Goal: Task Accomplishment & Management: Manage account settings

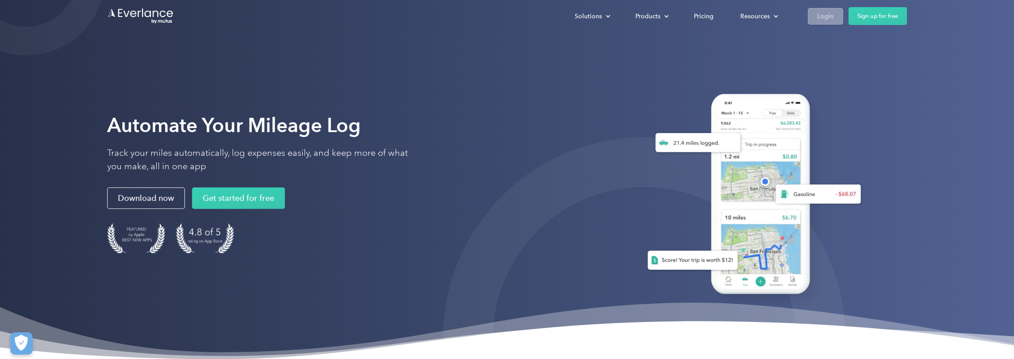
click at [824, 15] on div "Login" at bounding box center [825, 16] width 17 height 11
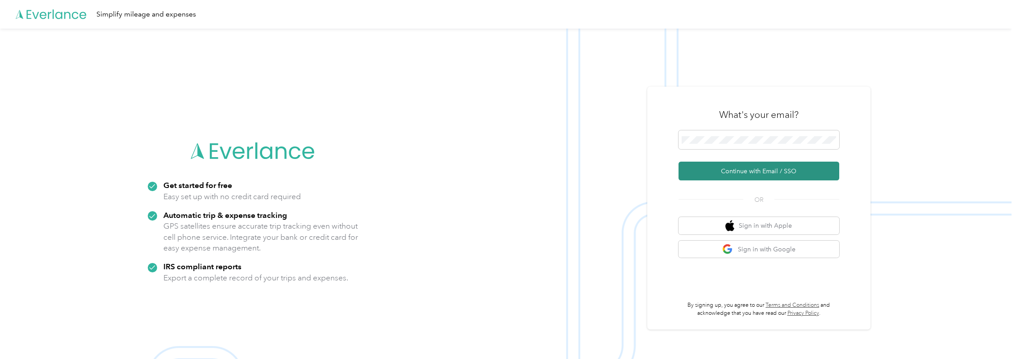
click at [756, 170] on button "Continue with Email / SSO" at bounding box center [759, 171] width 161 height 19
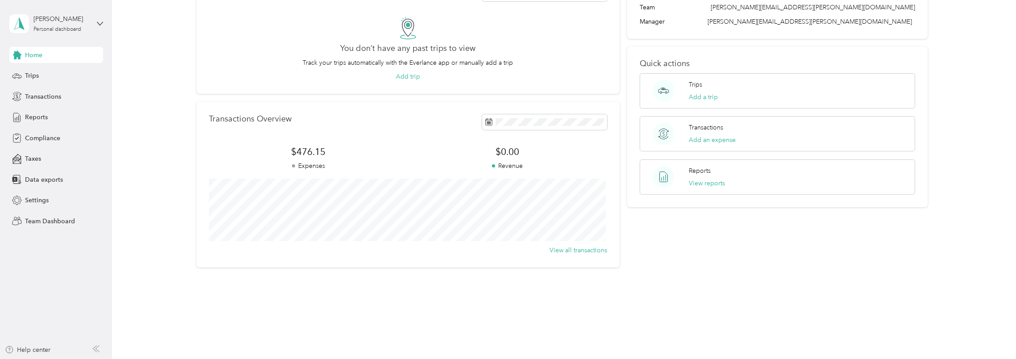
scroll to position [67, 0]
click at [579, 251] on button "View all transactions" at bounding box center [579, 249] width 58 height 9
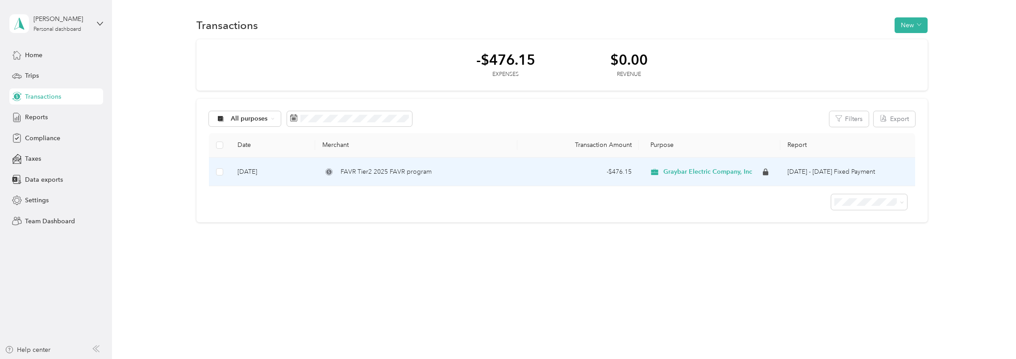
click at [378, 172] on span "FAVR Tier2 2025 FAVR program" at bounding box center [386, 172] width 91 height 10
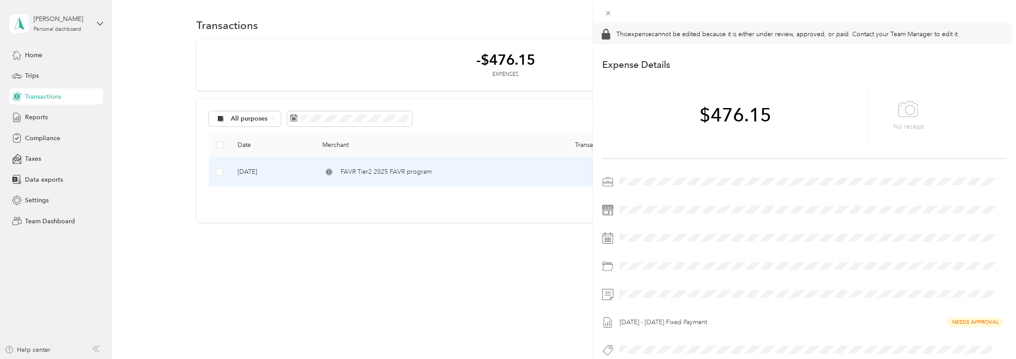
click at [544, 266] on div "This expense cannot be edited because it is either under review, approved, or p…" at bounding box center [508, 179] width 1016 height 359
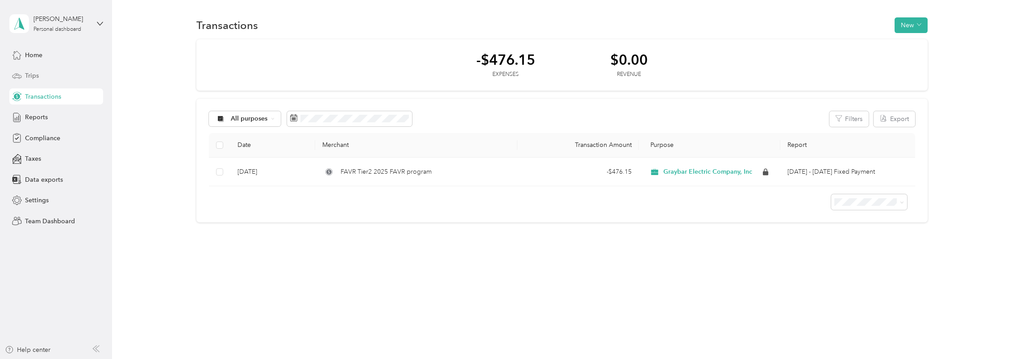
click at [30, 76] on span "Trips" at bounding box center [32, 75] width 14 height 9
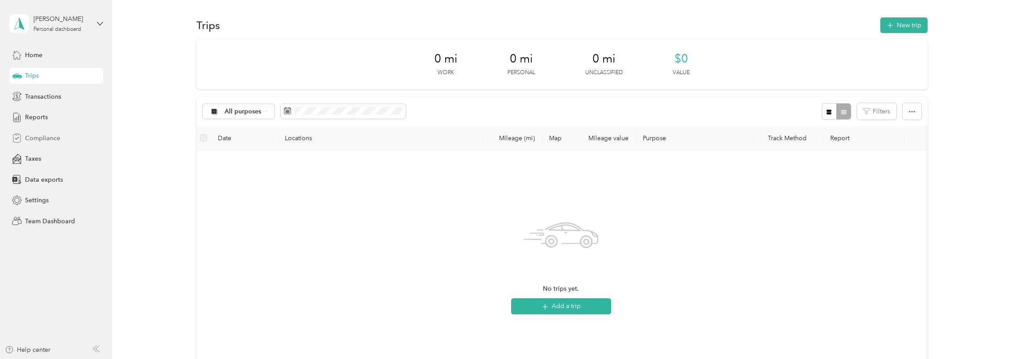
click at [46, 137] on span "Compliance" at bounding box center [42, 137] width 35 height 9
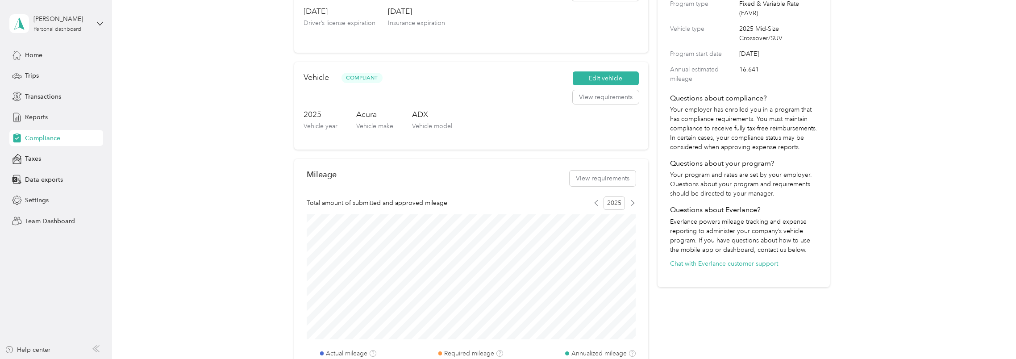
scroll to position [122, 0]
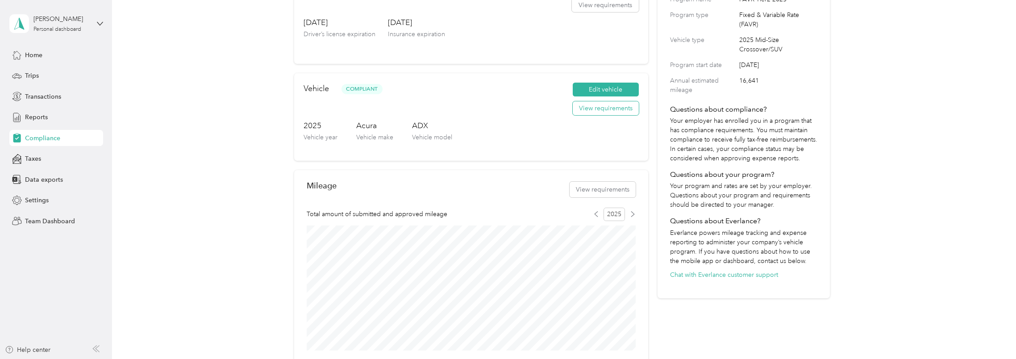
click at [603, 111] on button "View requirements" at bounding box center [606, 108] width 66 height 14
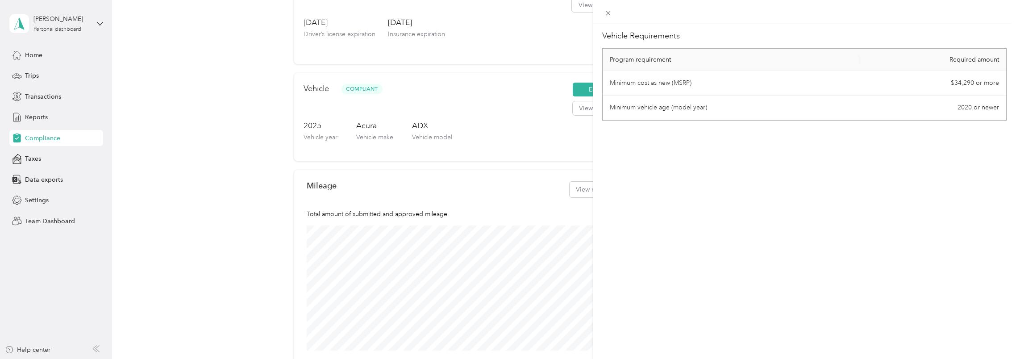
click at [487, 100] on div "Vehicle Requirements Program requirement Required amount Minimum cost as new (M…" at bounding box center [508, 179] width 1016 height 359
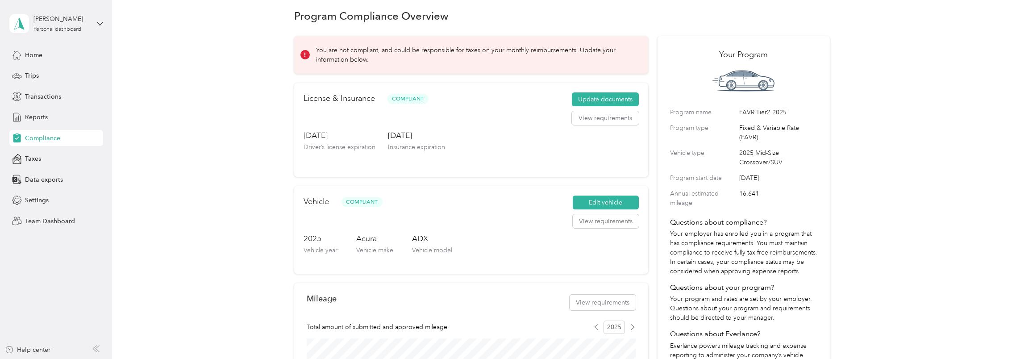
scroll to position [0, 0]
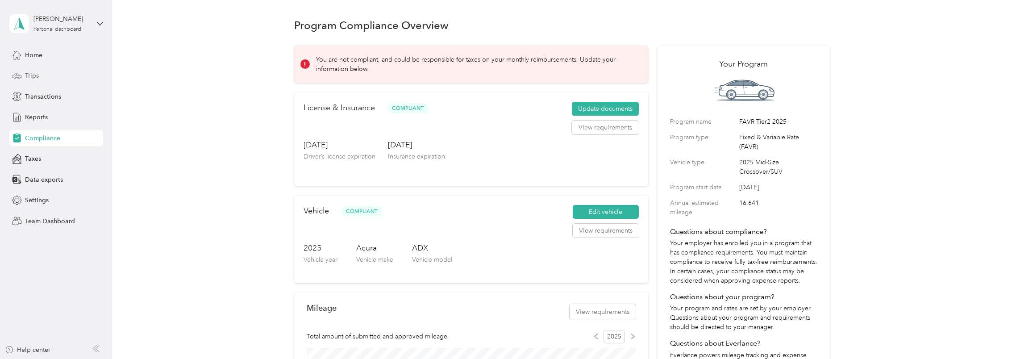
click at [34, 73] on span "Trips" at bounding box center [32, 75] width 14 height 9
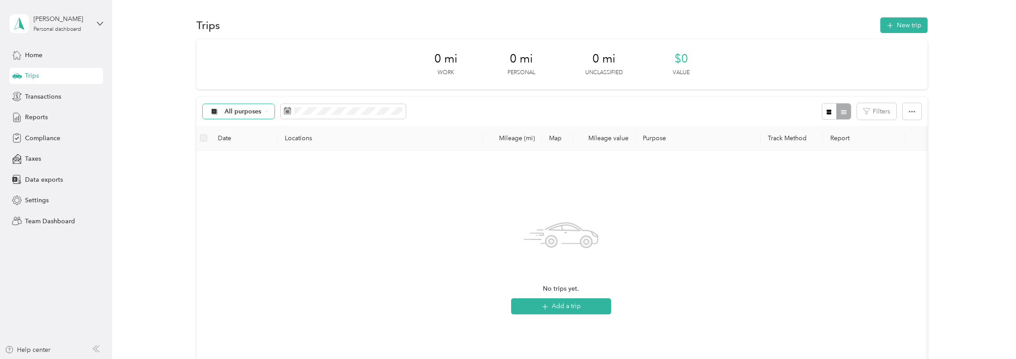
click at [263, 109] on div "All purposes" at bounding box center [239, 111] width 72 height 15
click at [54, 55] on div "Home" at bounding box center [56, 55] width 94 height 16
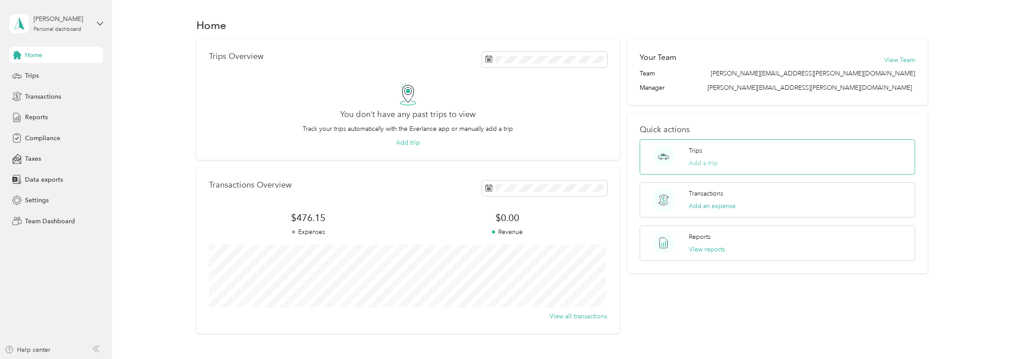
click at [706, 160] on button "Add a trip" at bounding box center [703, 162] width 29 height 9
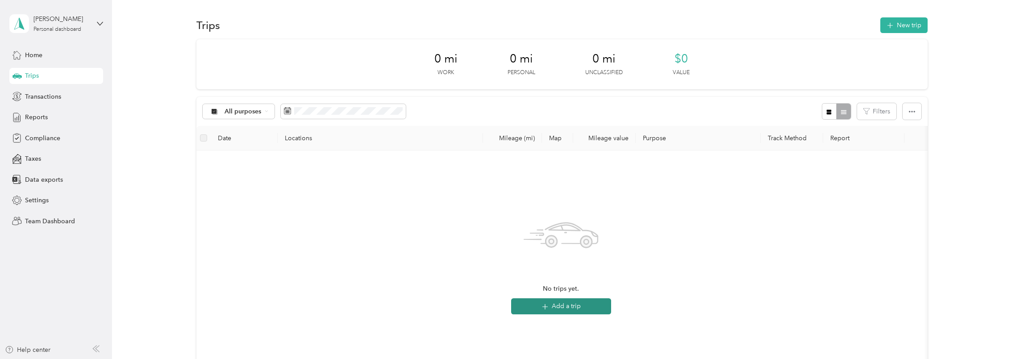
click at [559, 307] on button "Add a trip" at bounding box center [561, 306] width 100 height 16
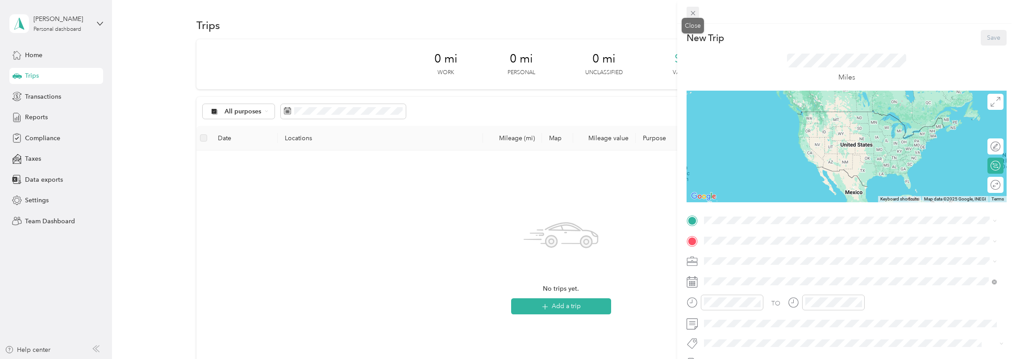
click at [694, 11] on icon at bounding box center [693, 13] width 8 height 8
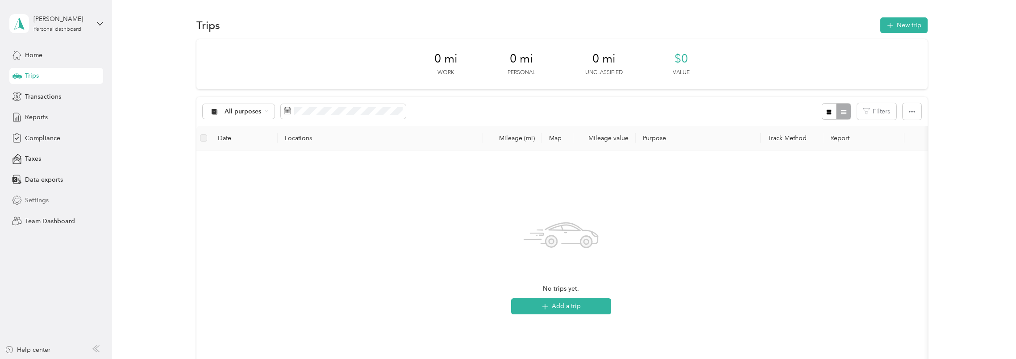
click at [35, 199] on span "Settings" at bounding box center [37, 200] width 24 height 9
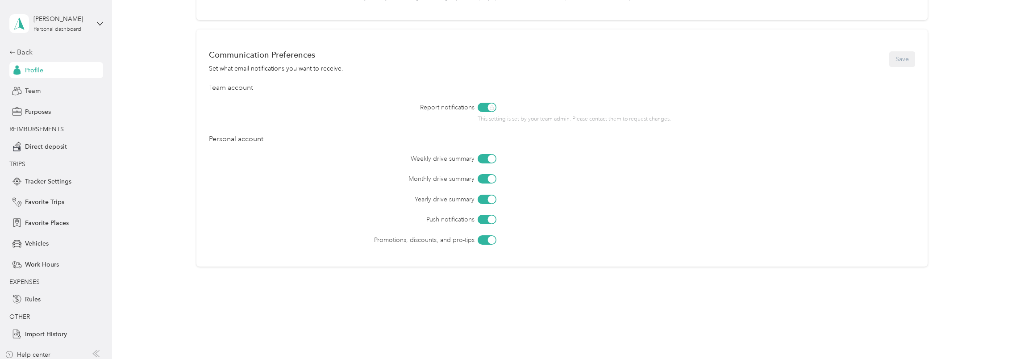
scroll to position [454, 0]
click at [39, 183] on span "Tracker Settings" at bounding box center [48, 181] width 46 height 9
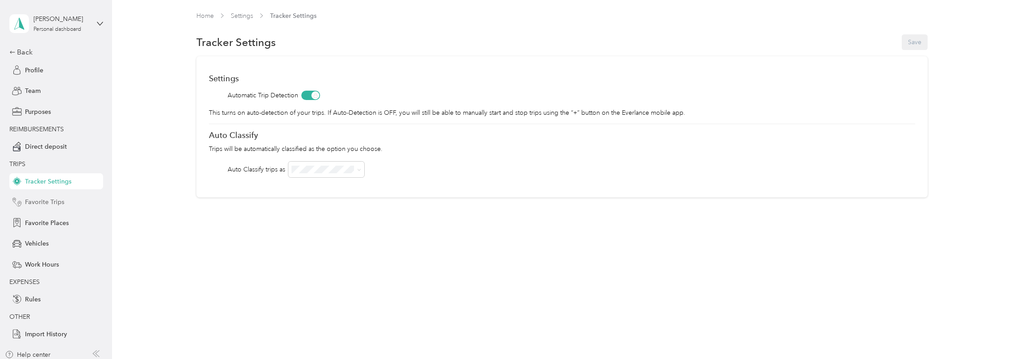
click at [38, 202] on span "Favorite Trips" at bounding box center [44, 201] width 39 height 9
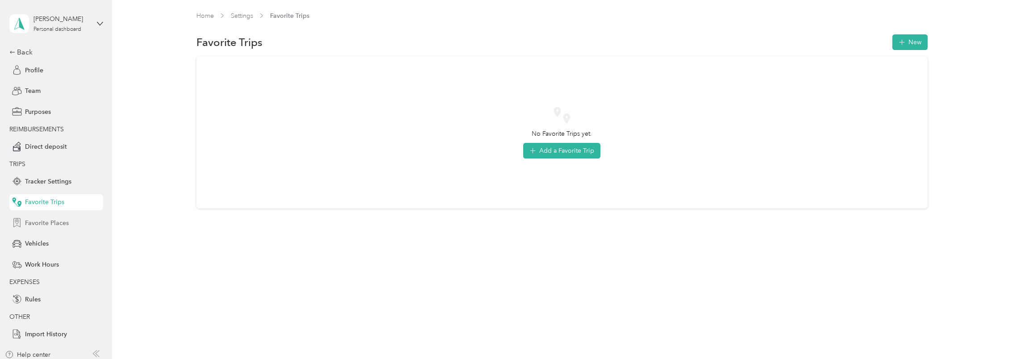
click at [37, 222] on span "Favorite Places" at bounding box center [47, 222] width 44 height 9
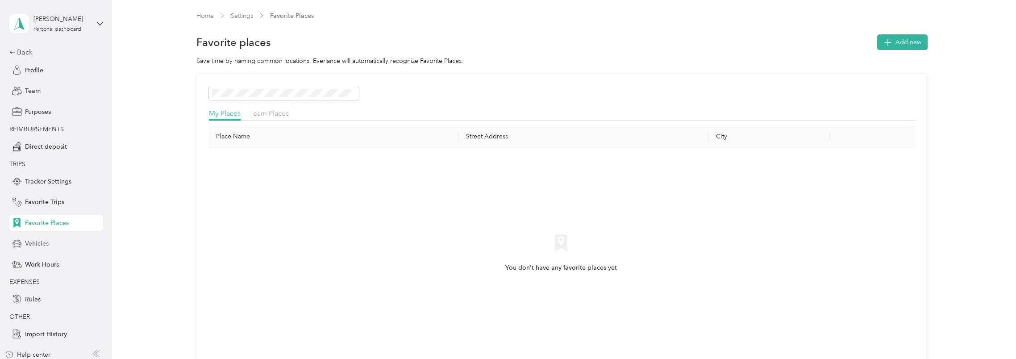
click at [36, 241] on span "Vehicles" at bounding box center [37, 243] width 24 height 9
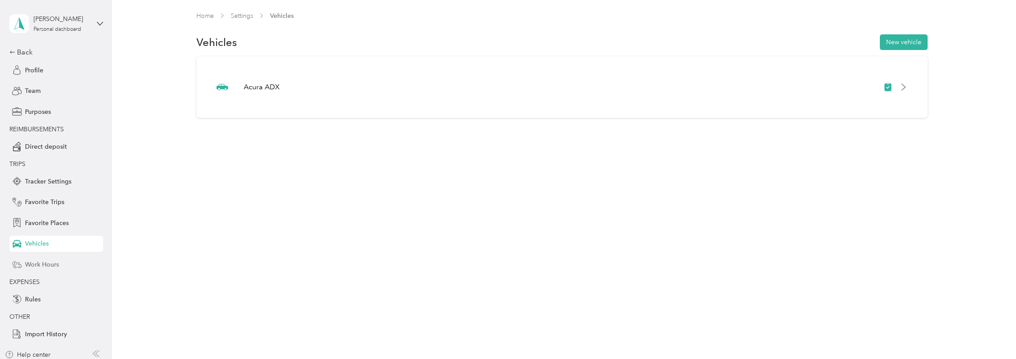
click at [32, 266] on span "Work Hours" at bounding box center [42, 264] width 34 height 9
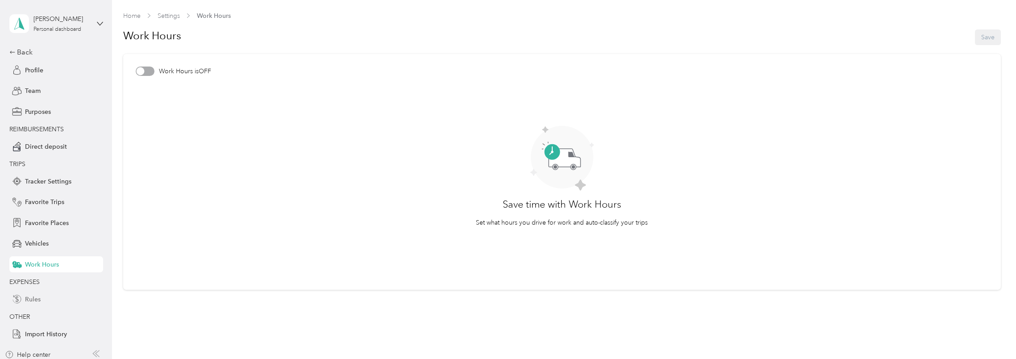
click at [32, 300] on span "Rules" at bounding box center [33, 299] width 16 height 9
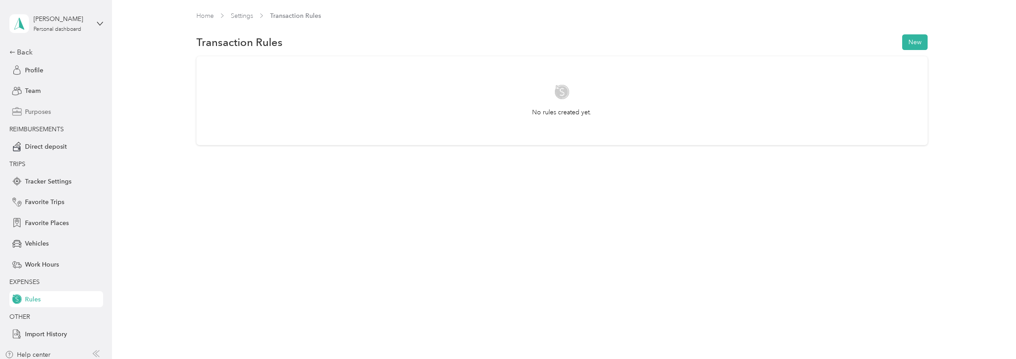
click at [34, 112] on span "Purposes" at bounding box center [38, 111] width 26 height 9
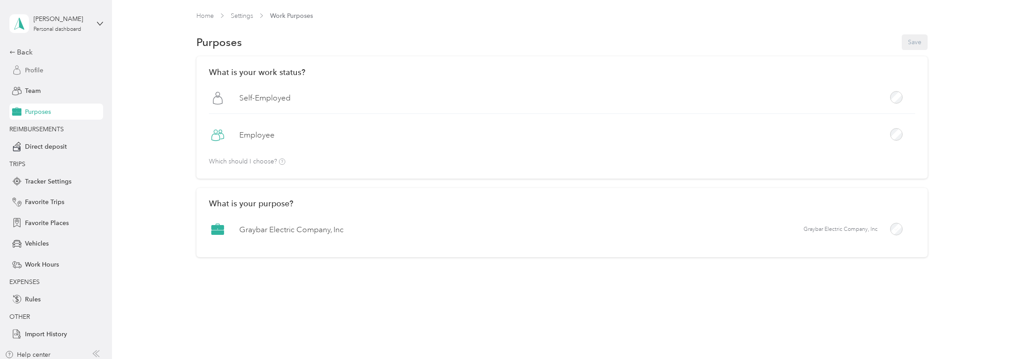
click at [38, 70] on span "Profile" at bounding box center [34, 70] width 18 height 9
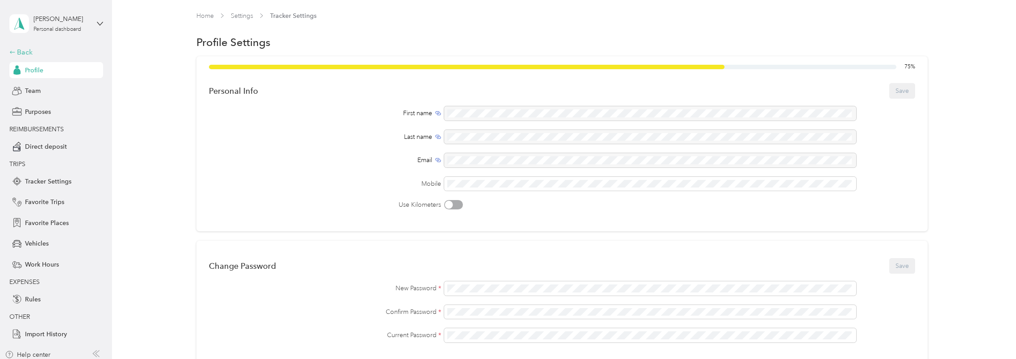
click at [16, 51] on div "Back" at bounding box center [53, 52] width 89 height 11
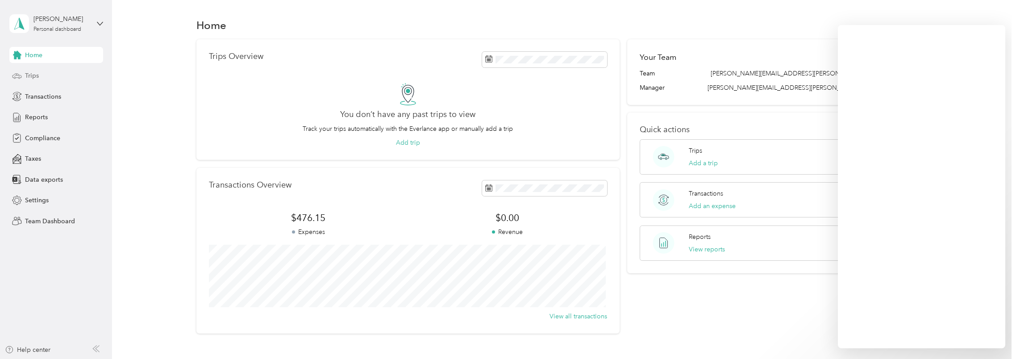
click at [32, 78] on span "Trips" at bounding box center [32, 75] width 14 height 9
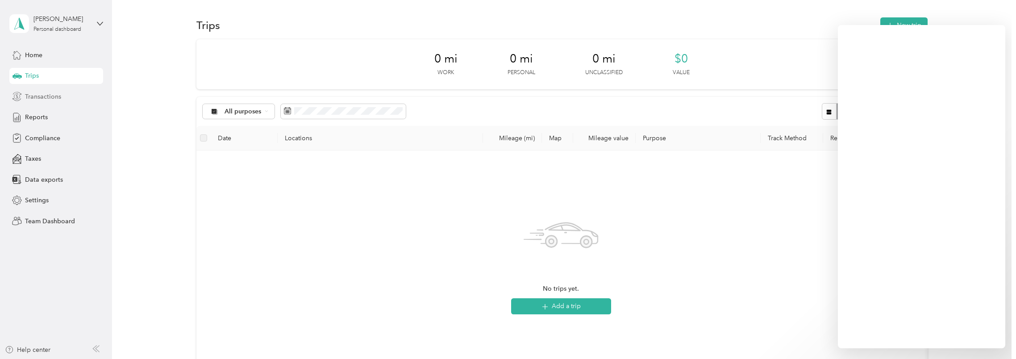
click at [34, 97] on span "Transactions" at bounding box center [43, 96] width 36 height 9
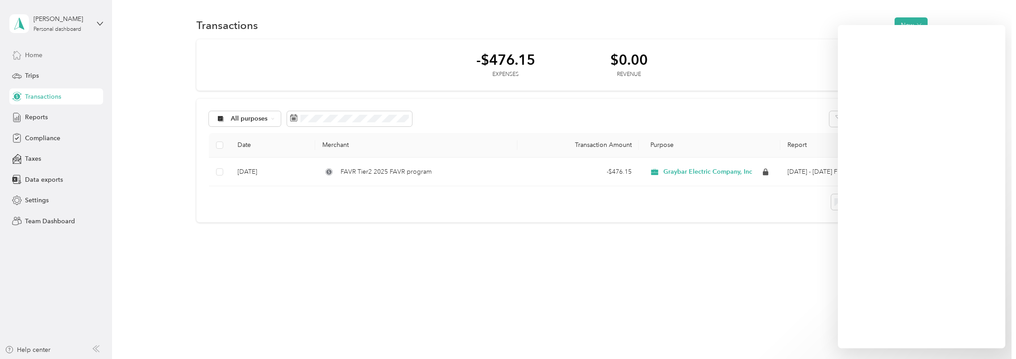
click at [35, 53] on span "Home" at bounding box center [33, 54] width 17 height 9
